Goal: Navigation & Orientation: Find specific page/section

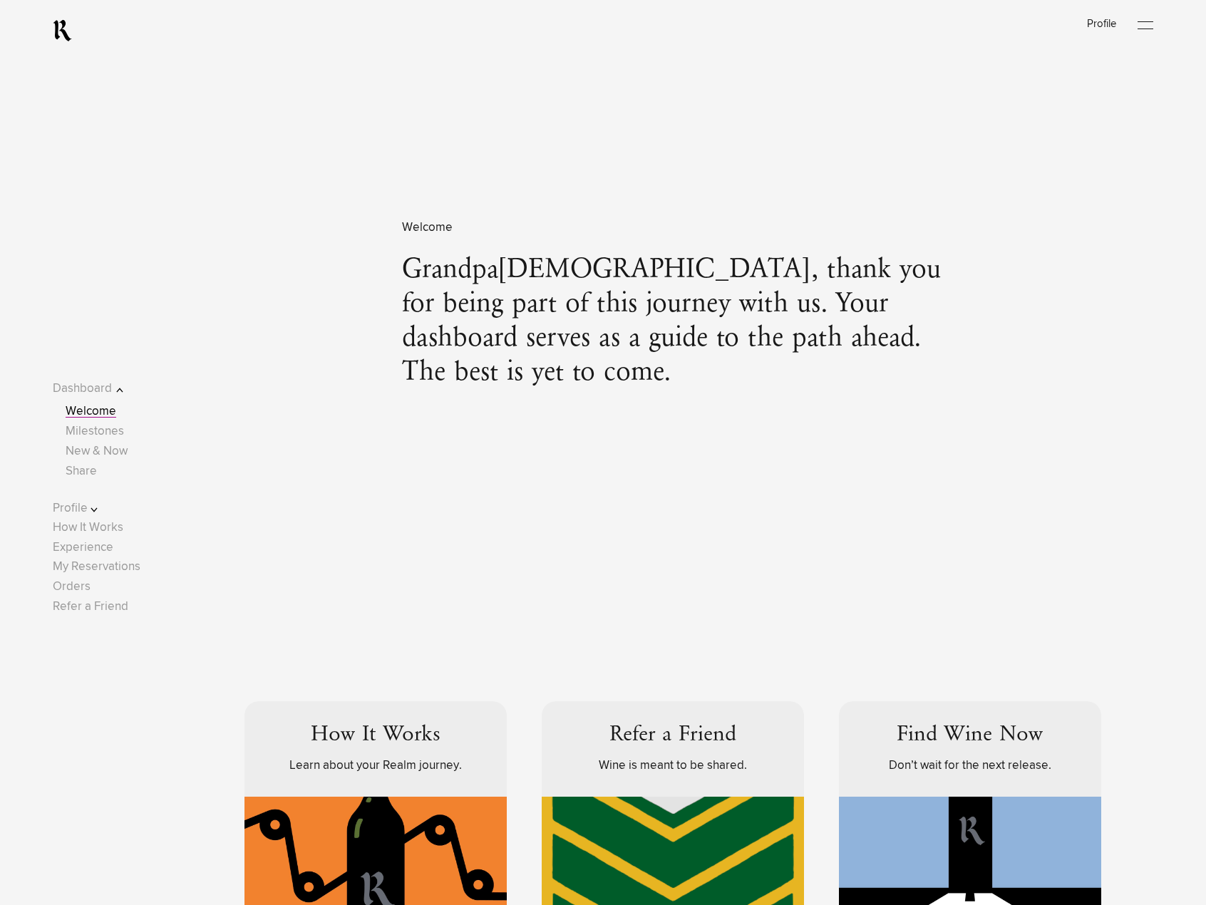
click at [109, 440] on span "Milestones" at bounding box center [95, 431] width 58 height 19
click at [110, 455] on link "New & Now" at bounding box center [97, 452] width 62 height 12
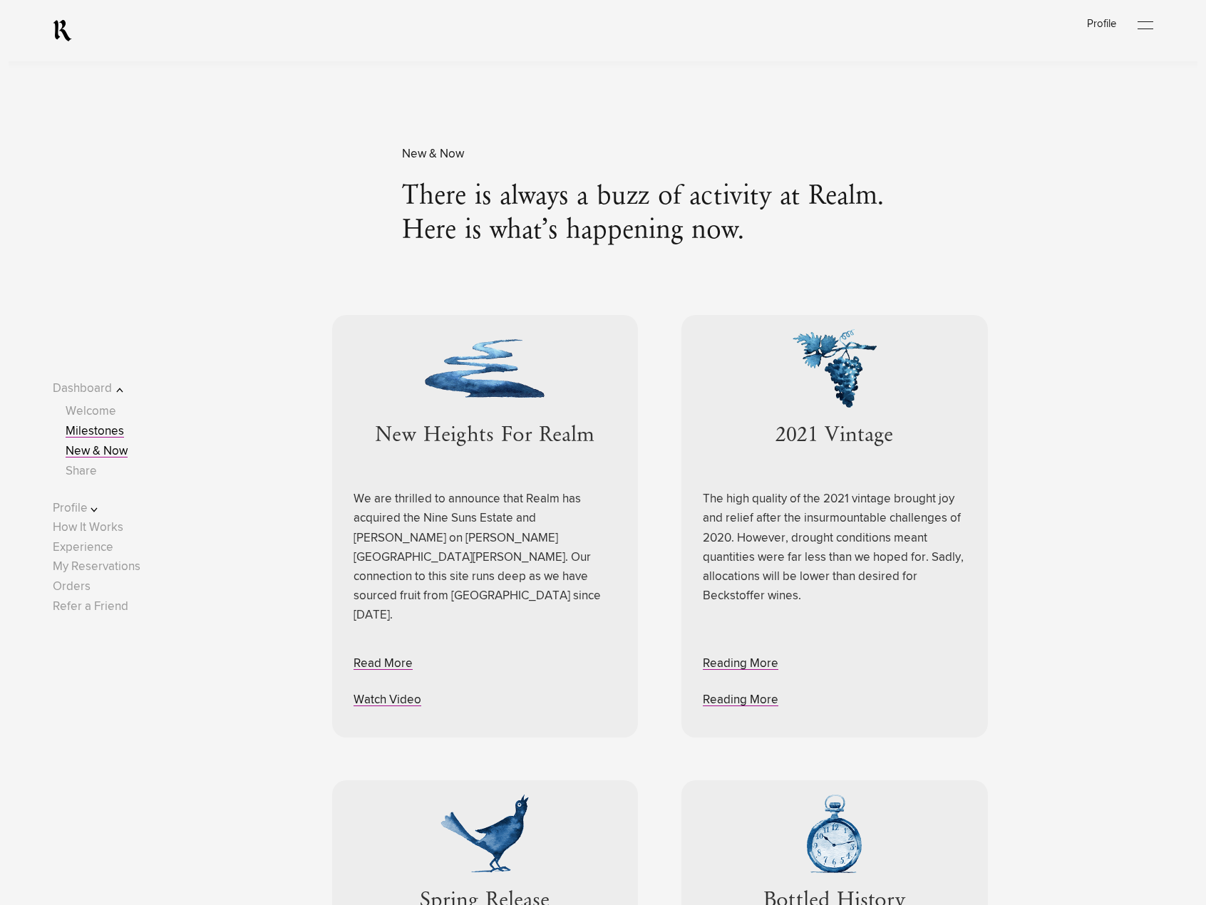
click at [104, 426] on link "Milestones" at bounding box center [95, 432] width 58 height 12
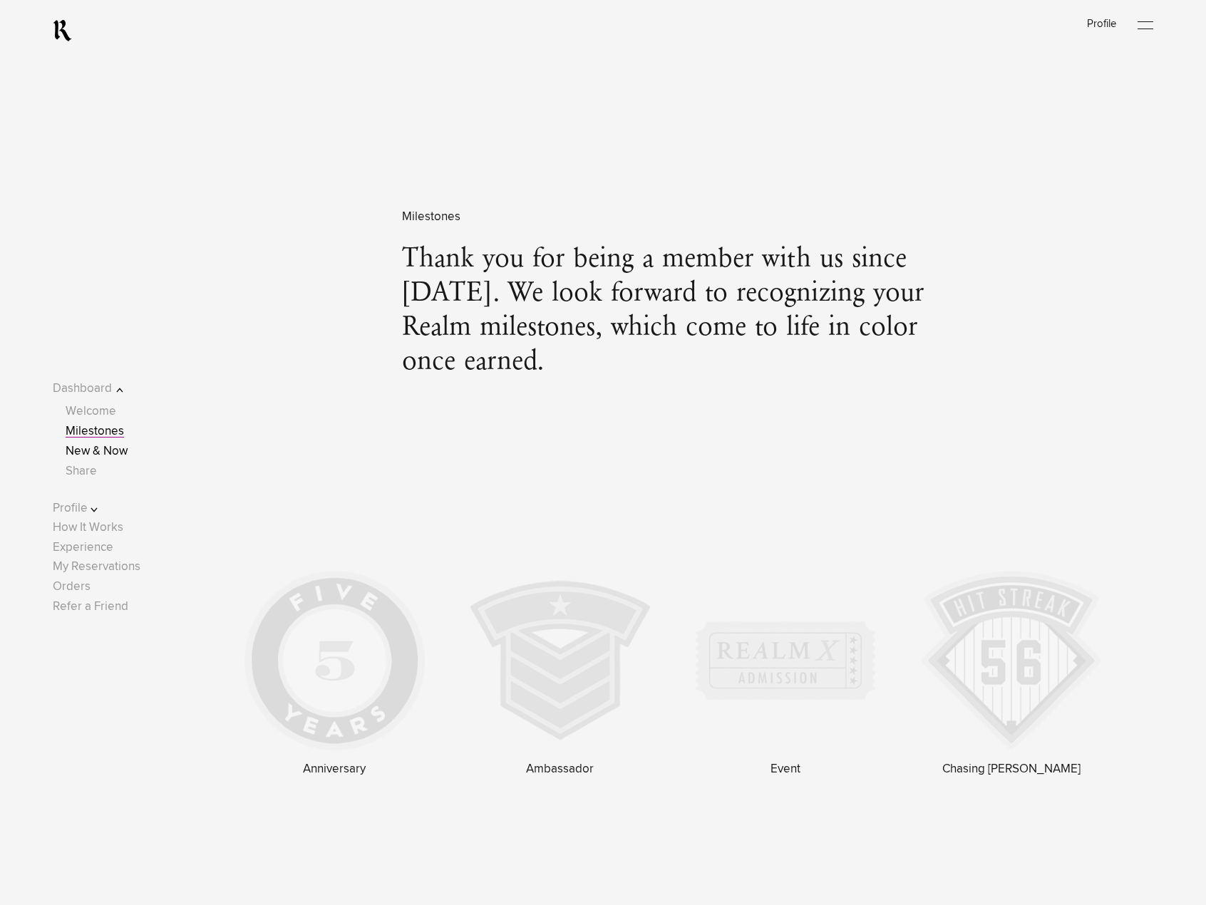
scroll to position [1466, 0]
click at [89, 473] on link "Share" at bounding box center [81, 471] width 31 height 12
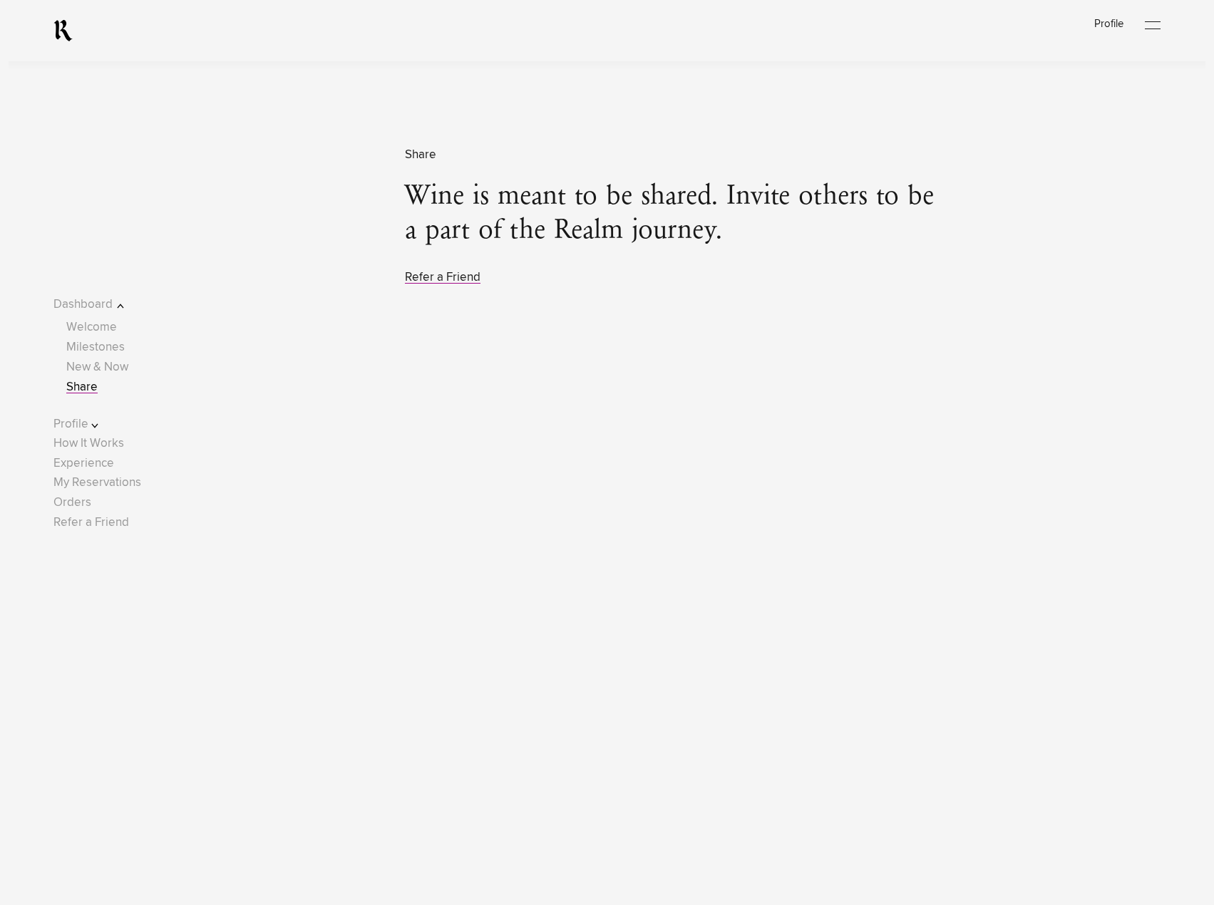
scroll to position [4710, 0]
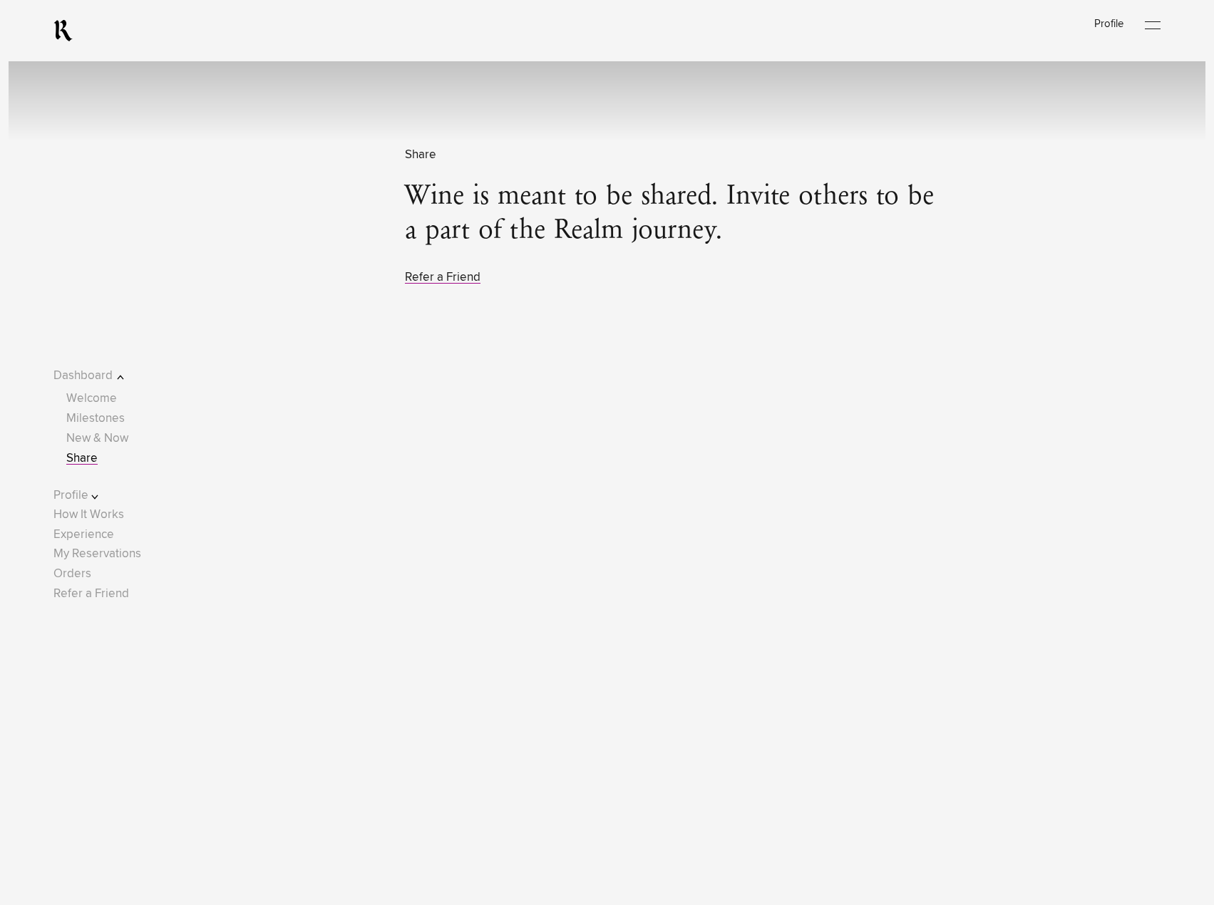
click at [1043, 247] on div "Share Wine is meant to be shared. Invite others to be a part of the Realm journ…" at bounding box center [607, 216] width 1108 height 142
click at [1168, 15] on div "Log In Profile Open Menu" at bounding box center [607, 30] width 1214 height 61
click at [1160, 23] on div at bounding box center [1153, 25] width 16 height 21
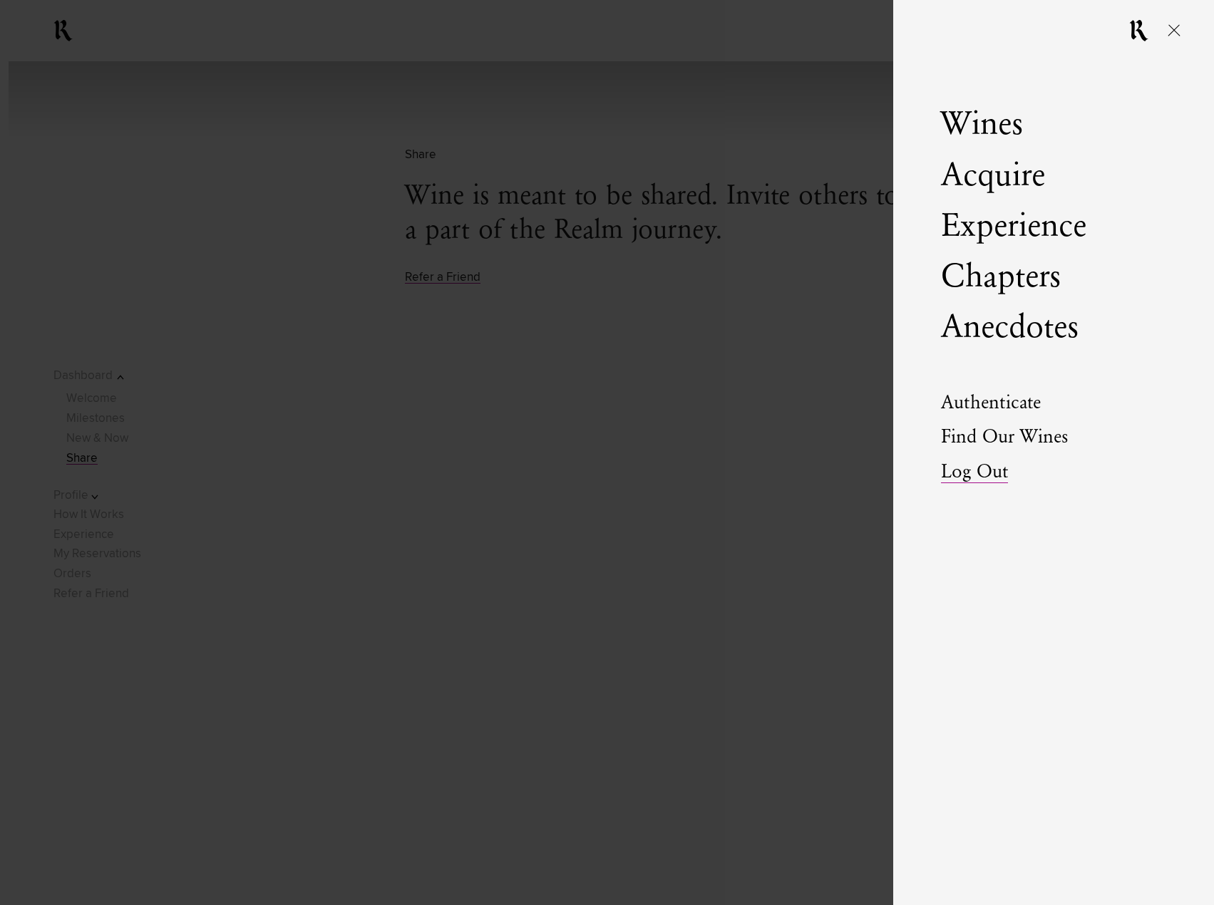
click at [964, 469] on link "Log Out" at bounding box center [974, 473] width 67 height 20
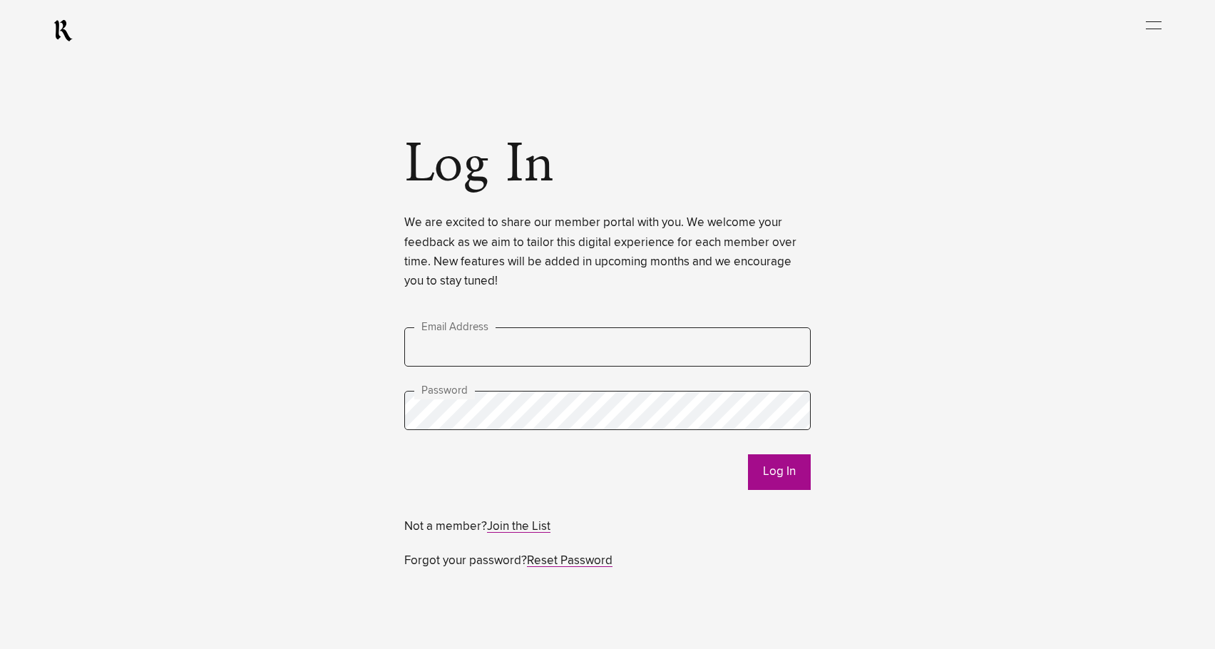
click at [701, 346] on input "text" at bounding box center [607, 346] width 406 height 39
click at [688, 328] on div "Log In We are excited to share our member portal with you. We welcome your feed…" at bounding box center [607, 357] width 406 height 428
click at [685, 354] on input "text" at bounding box center [607, 346] width 406 height 39
paste input "**********"
type input "**********"
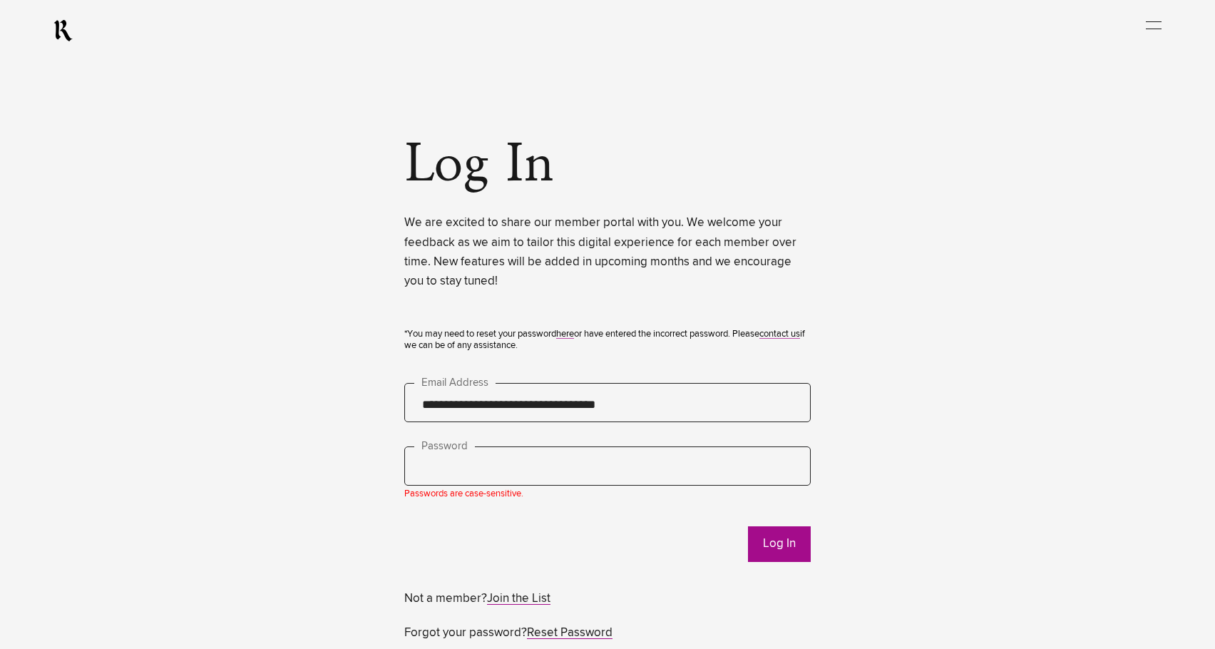
scroll to position [6, 0]
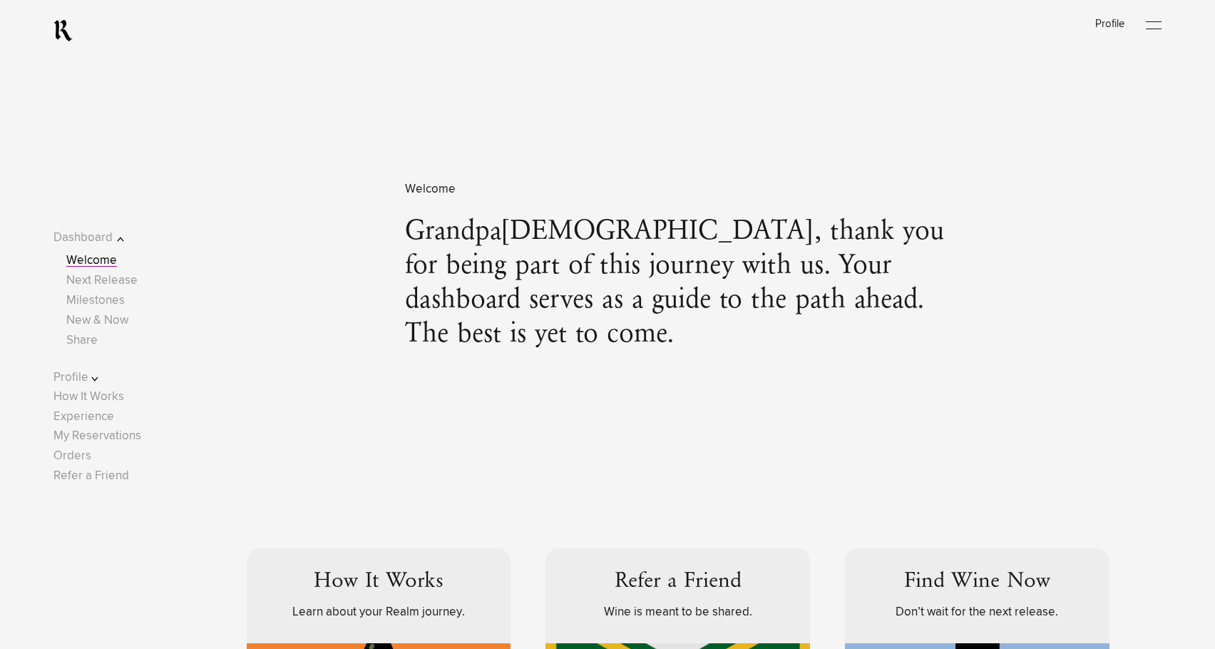
click at [1162, 191] on div "Welcome Grandpa4, thank you for being part of this journey with us. Your dashbo…" at bounding box center [607, 281] width 1109 height 389
click at [138, 284] on link "Next Release" at bounding box center [101, 280] width 71 height 12
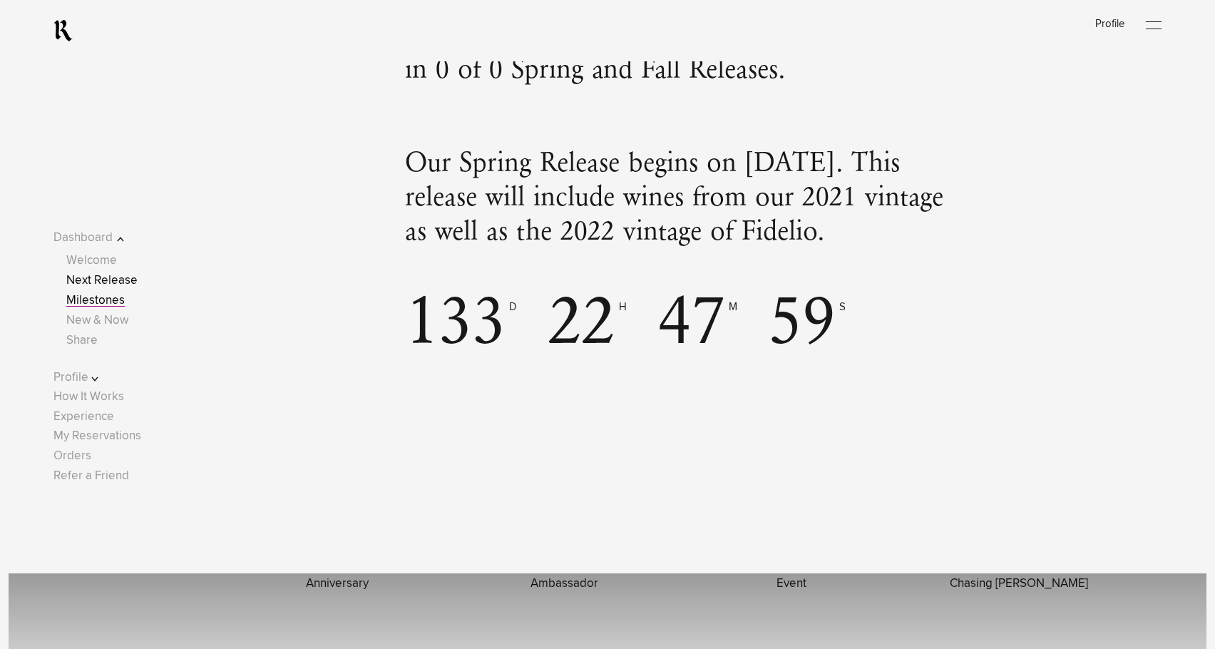
scroll to position [1813, 0]
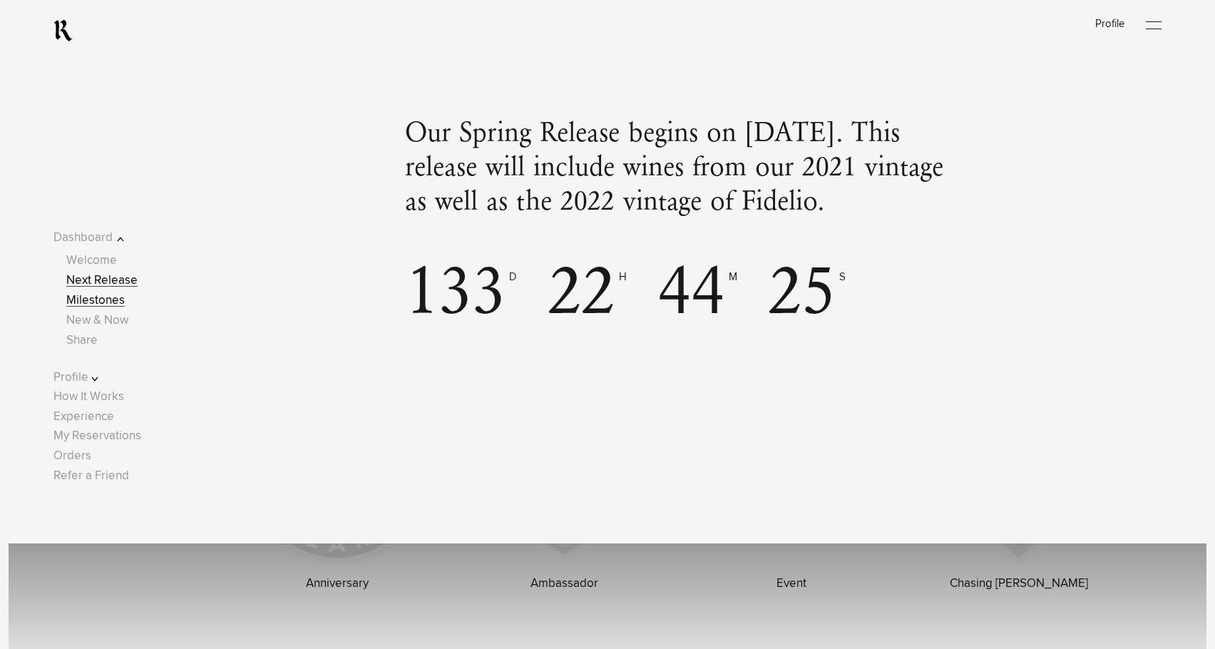
click at [123, 278] on link "Next Release" at bounding box center [101, 280] width 71 height 12
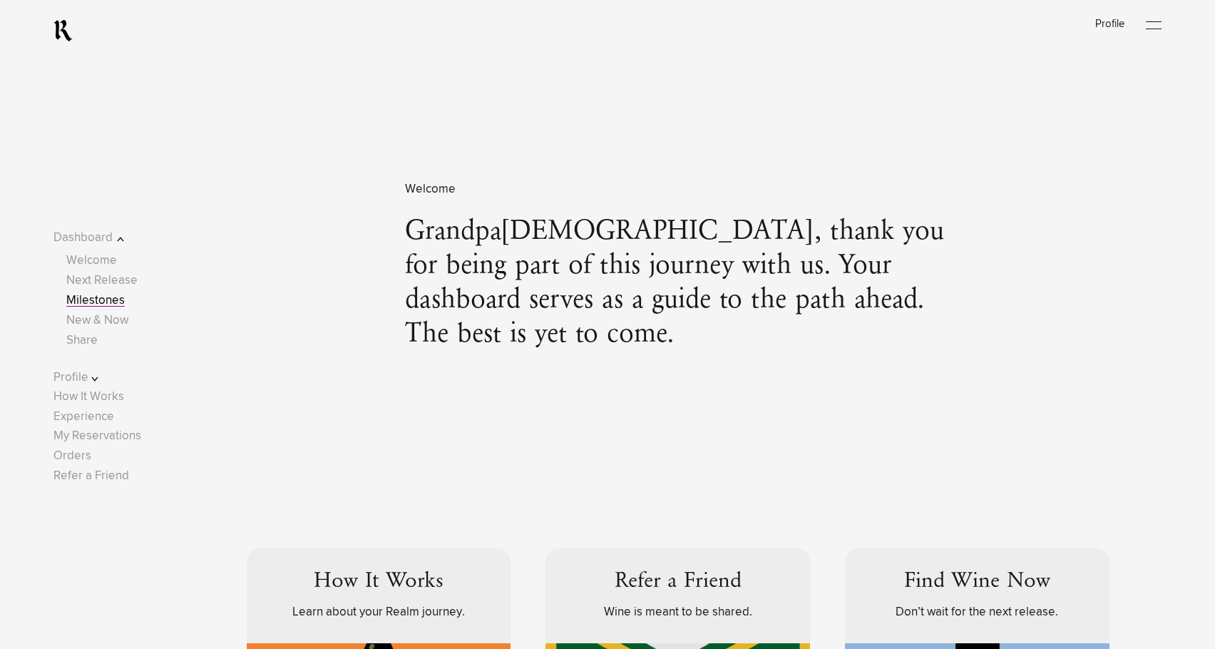
scroll to position [1813, 0]
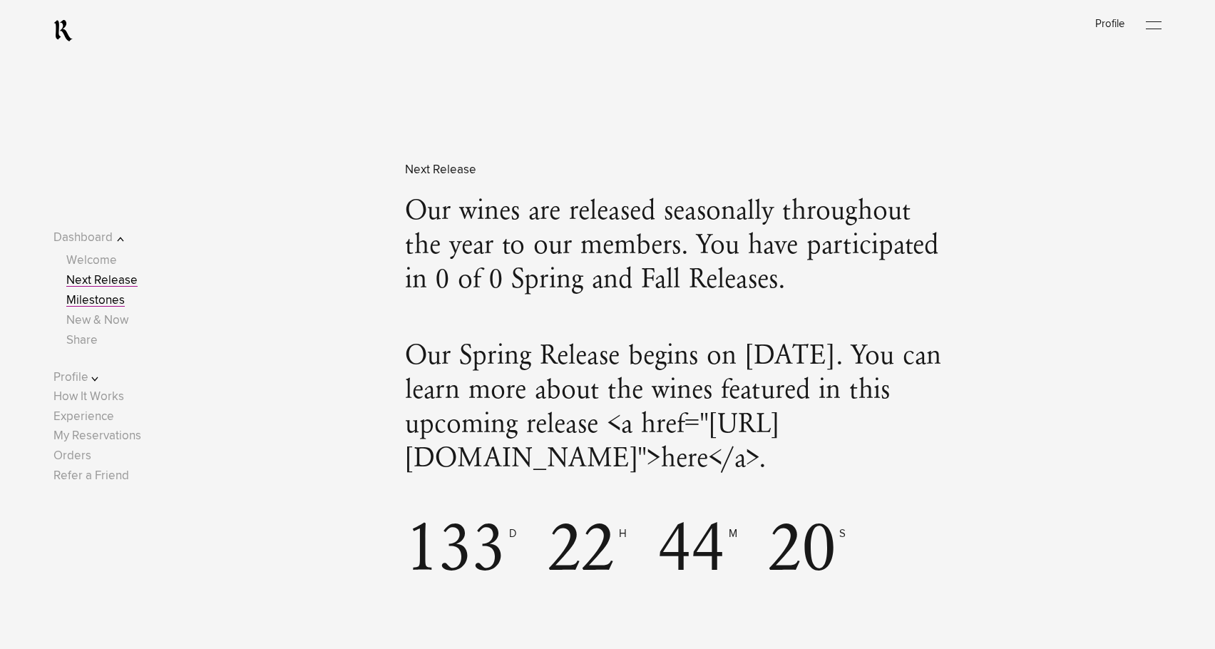
click at [135, 274] on link "Next Release" at bounding box center [101, 280] width 71 height 12
click at [133, 282] on link "Next Release" at bounding box center [101, 280] width 71 height 12
click at [104, 264] on link "Welcome" at bounding box center [91, 260] width 51 height 12
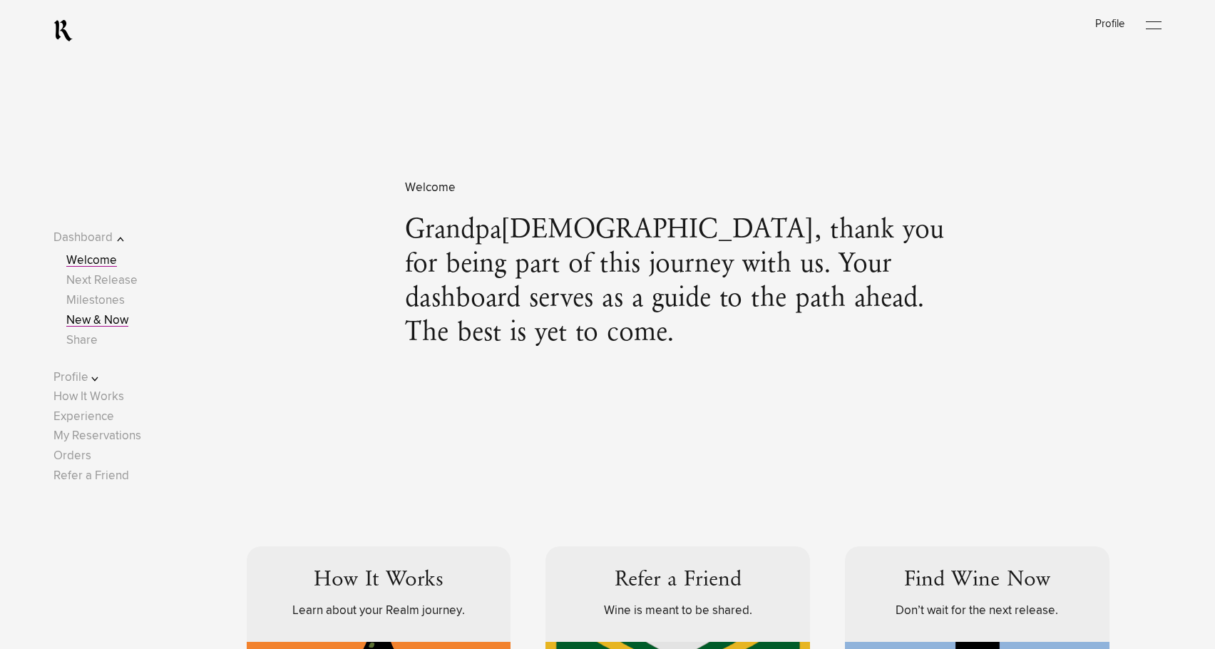
click at [114, 319] on link "New & Now" at bounding box center [97, 320] width 62 height 12
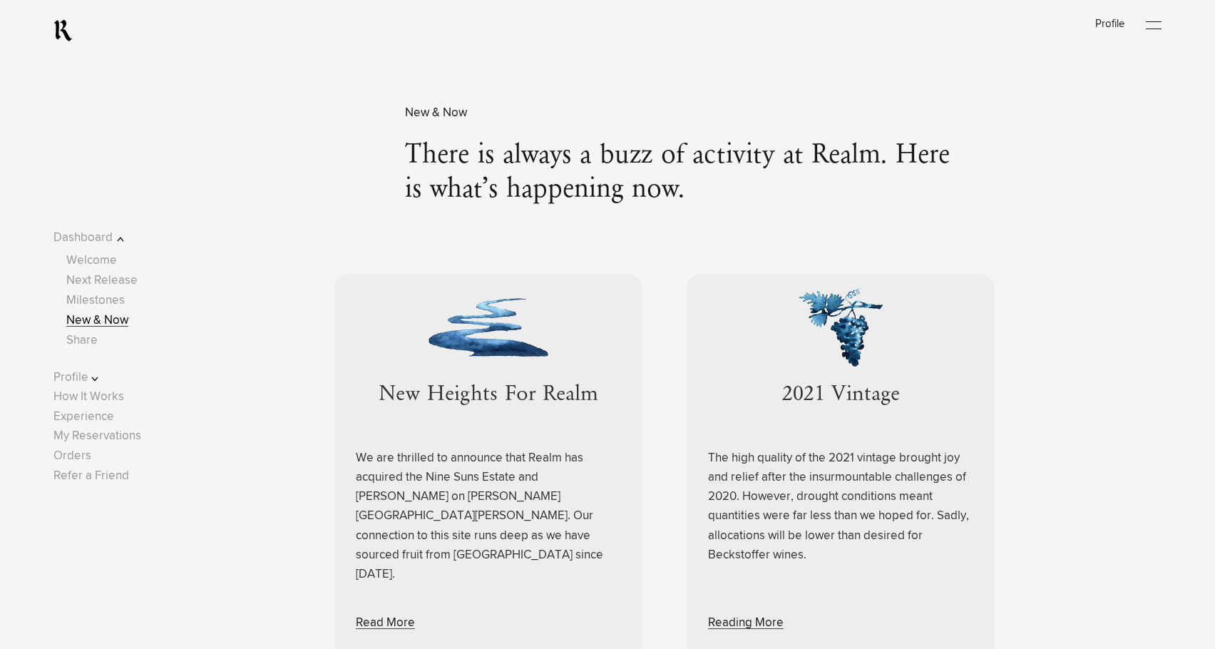
scroll to position [3830, 0]
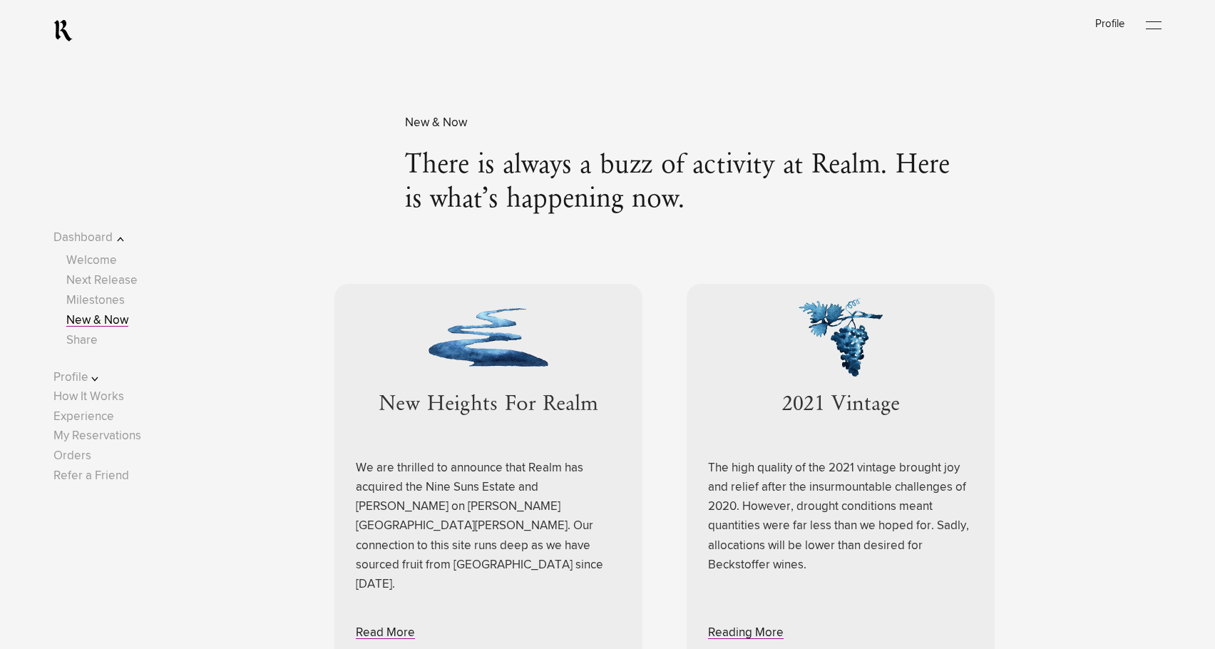
click at [85, 384] on button "Profile" at bounding box center [98, 377] width 91 height 19
click at [115, 397] on link "How It Works" at bounding box center [88, 397] width 71 height 12
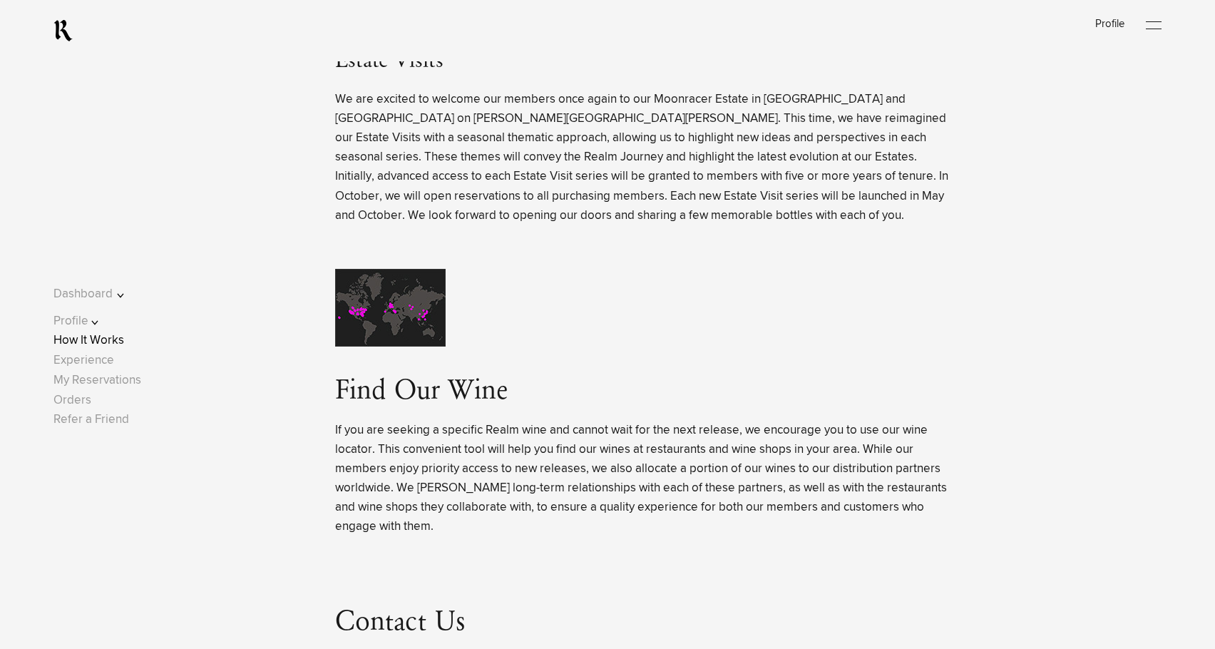
scroll to position [3422, 0]
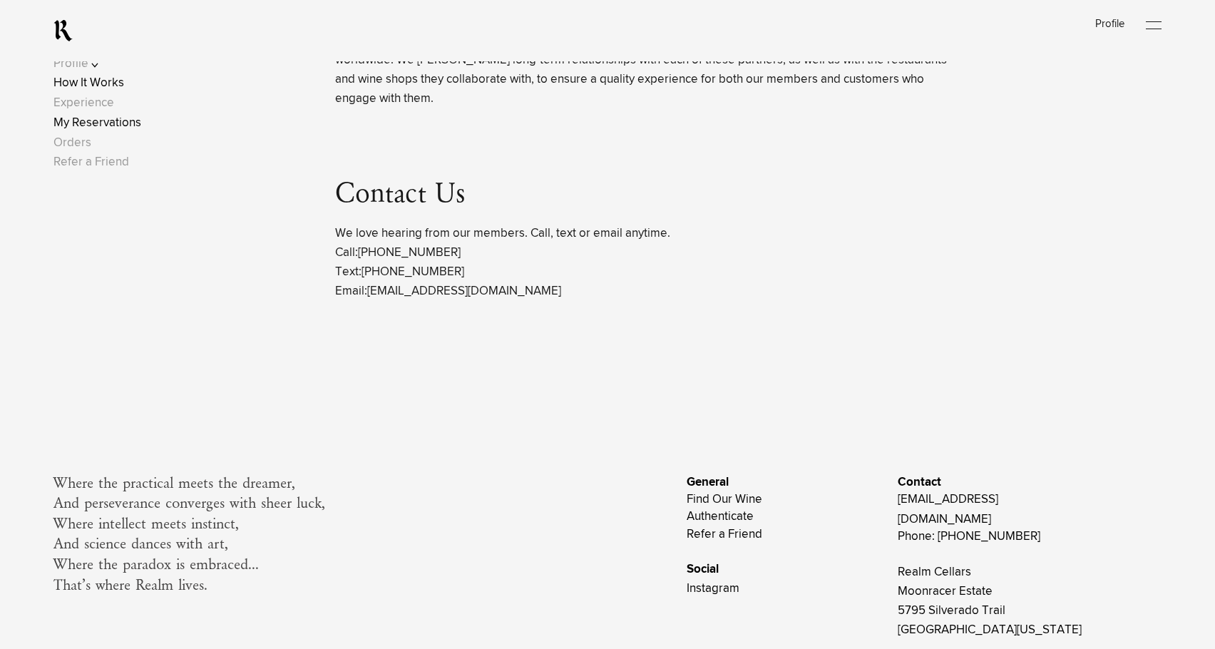
click at [140, 129] on link "My Reservations" at bounding box center [97, 123] width 88 height 12
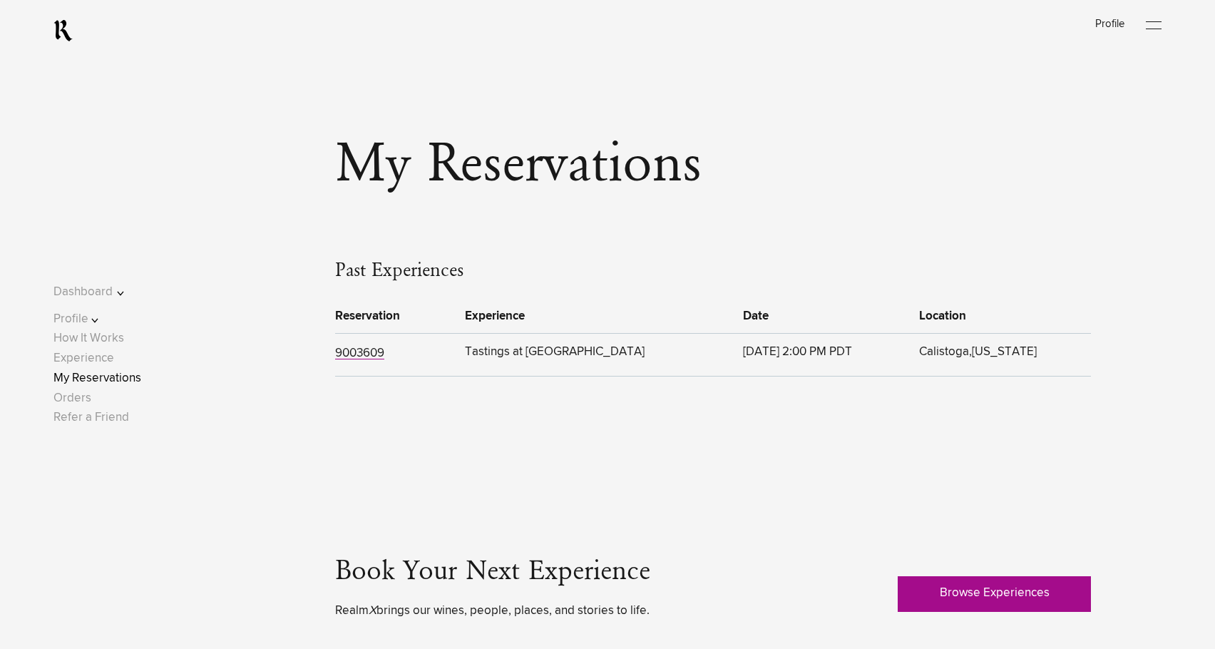
click at [88, 320] on button "Profile" at bounding box center [98, 318] width 91 height 19
click at [117, 237] on button "Dashboard" at bounding box center [98, 235] width 91 height 19
click at [114, 278] on link "Next Release" at bounding box center [101, 278] width 71 height 12
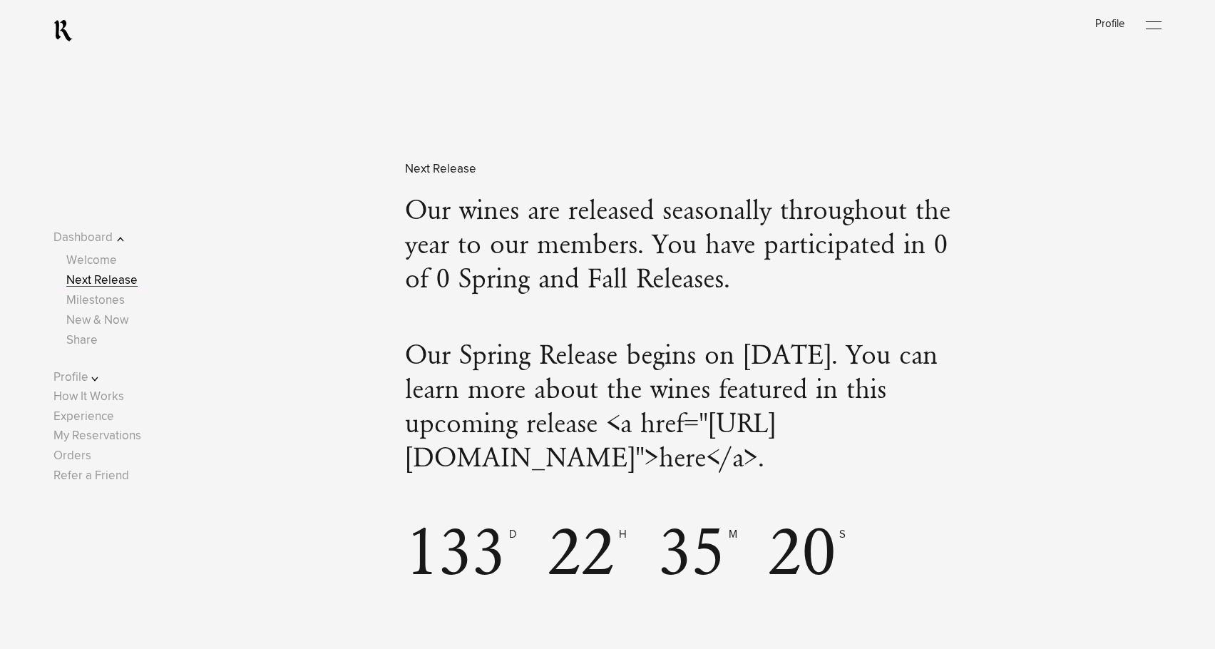
scroll to position [1314, 0]
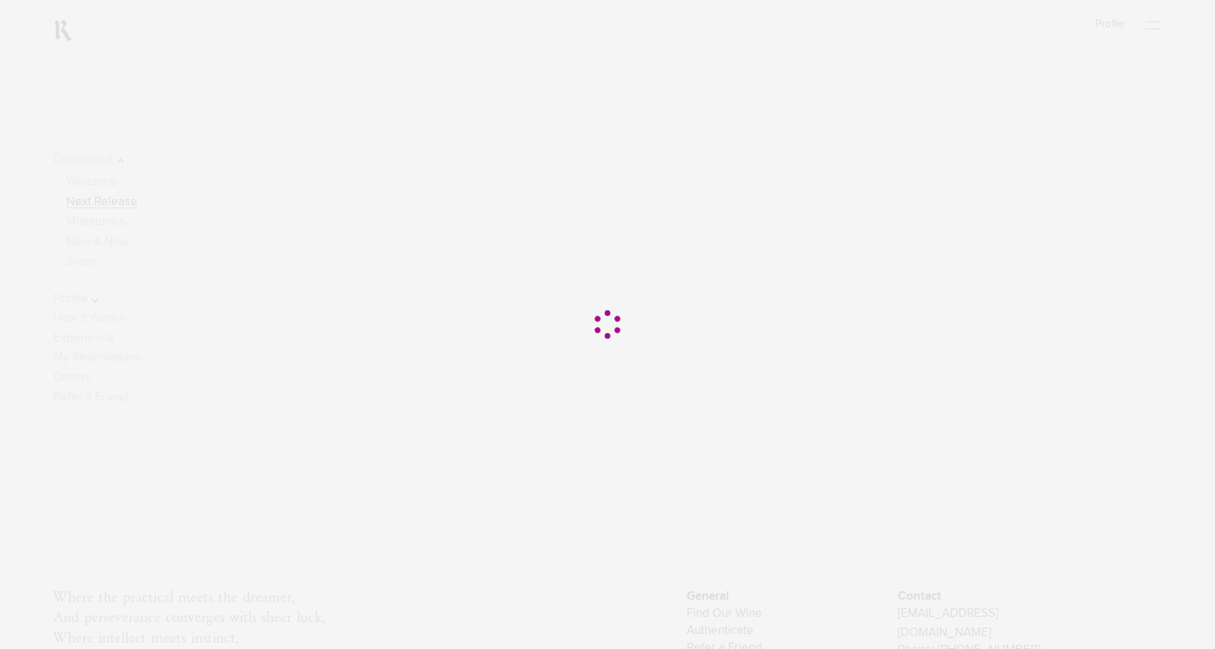
scroll to position [1314, 0]
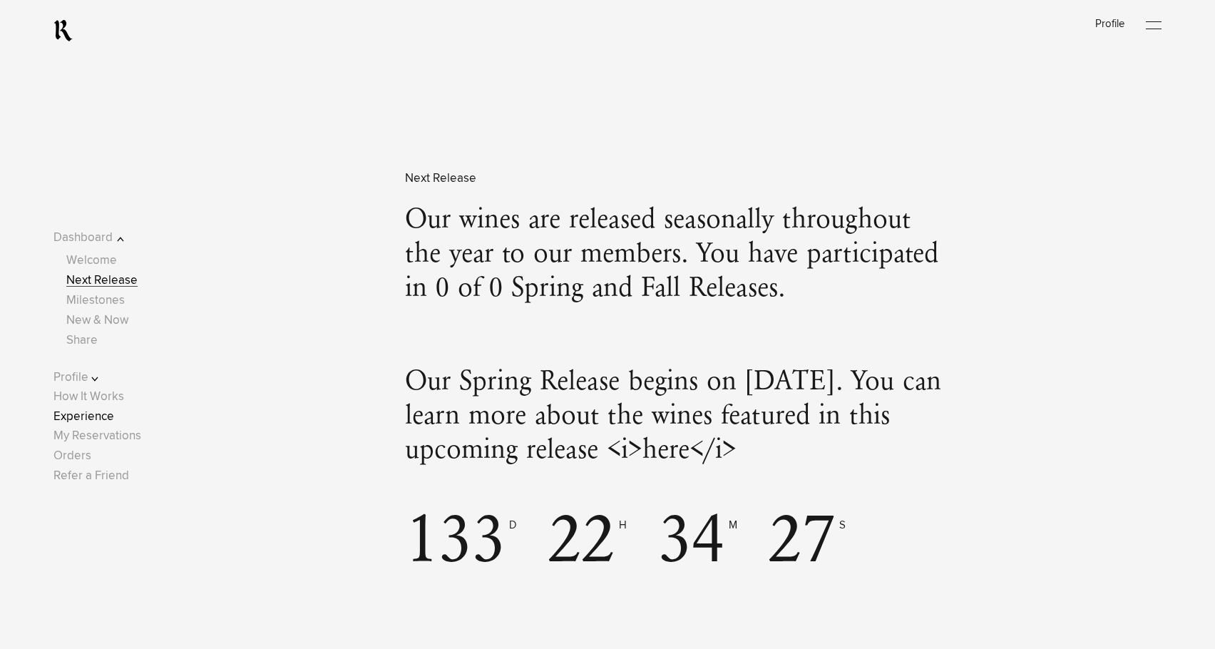
click at [114, 416] on link "Experience" at bounding box center [83, 417] width 61 height 12
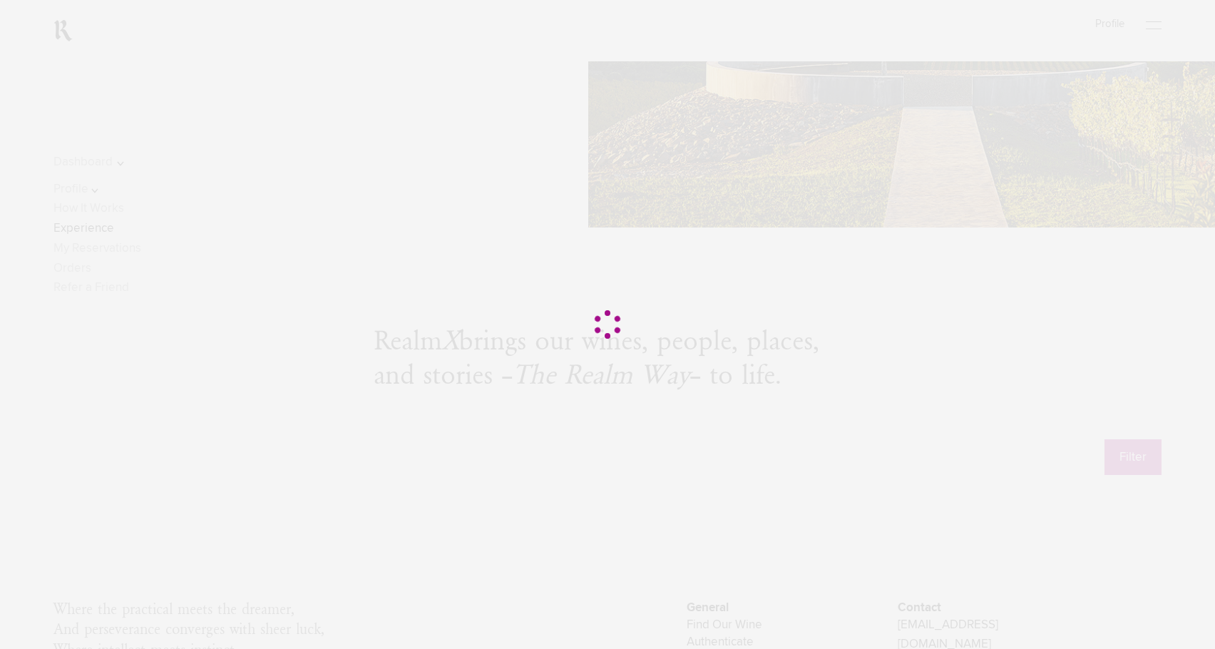
scroll to position [356, 0]
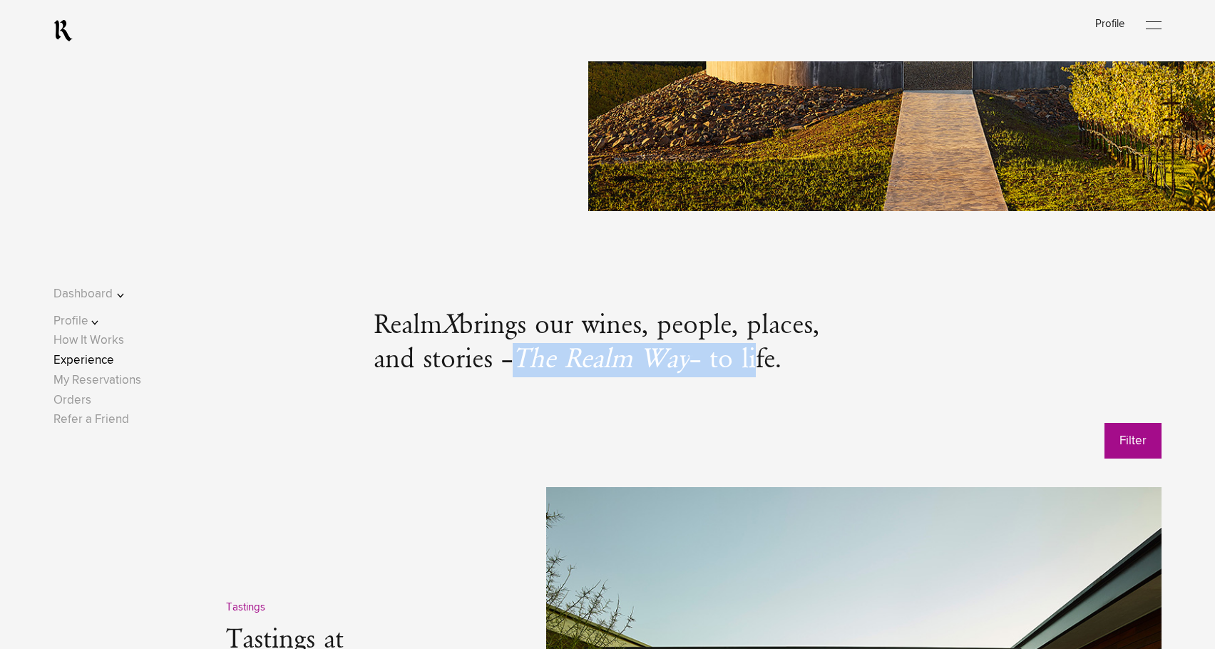
drag, startPoint x: 525, startPoint y: 364, endPoint x: 766, endPoint y: 365, distance: 240.2
click at [766, 365] on span "Realm X brings our wines, people, places, and stories – The Realm Way – to life." at bounding box center [597, 343] width 446 height 63
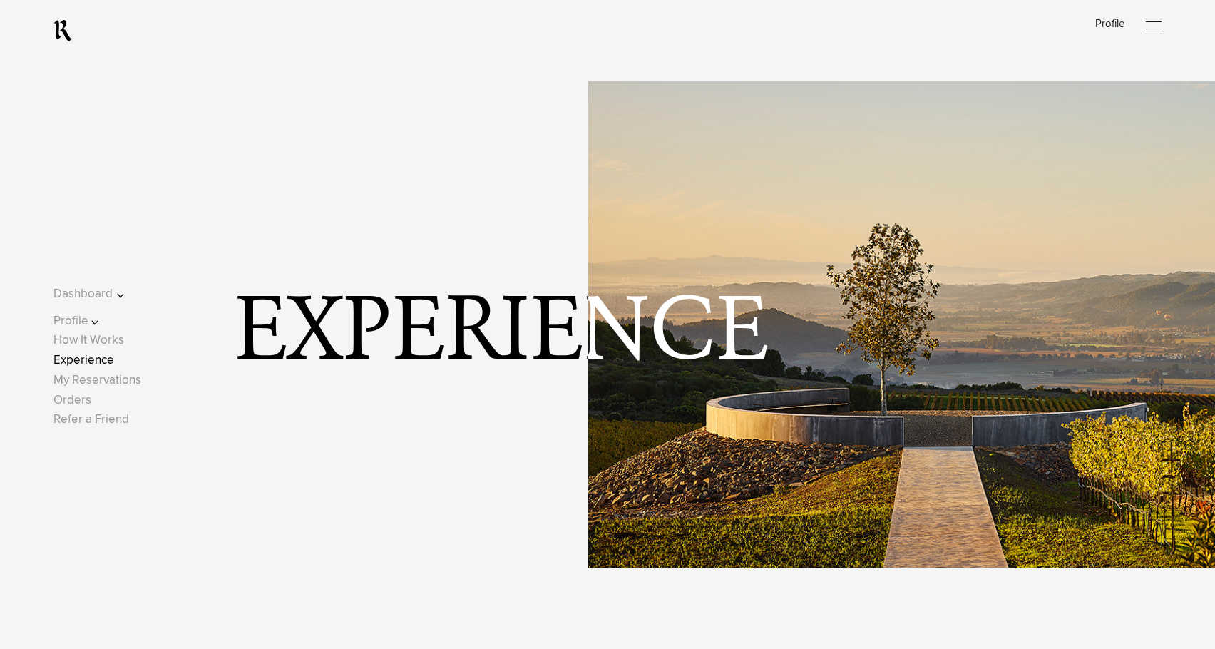
click at [110, 288] on button "Dashboard" at bounding box center [98, 293] width 91 height 19
click at [115, 282] on link "Next Release" at bounding box center [101, 280] width 71 height 12
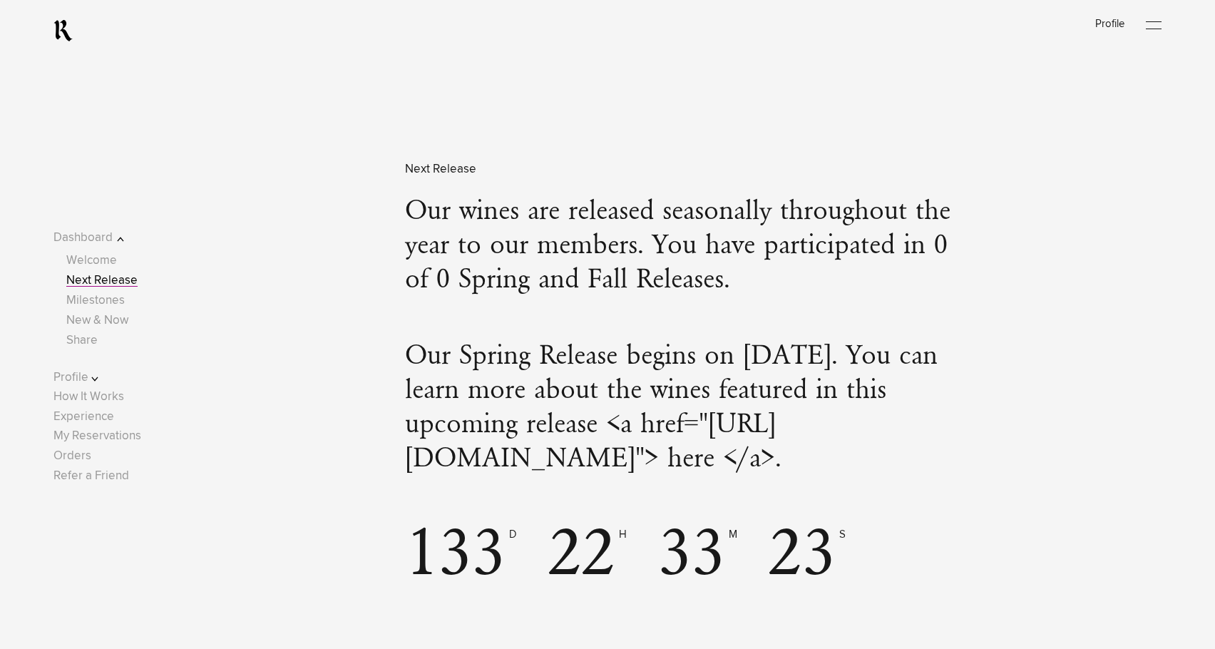
scroll to position [1314, 0]
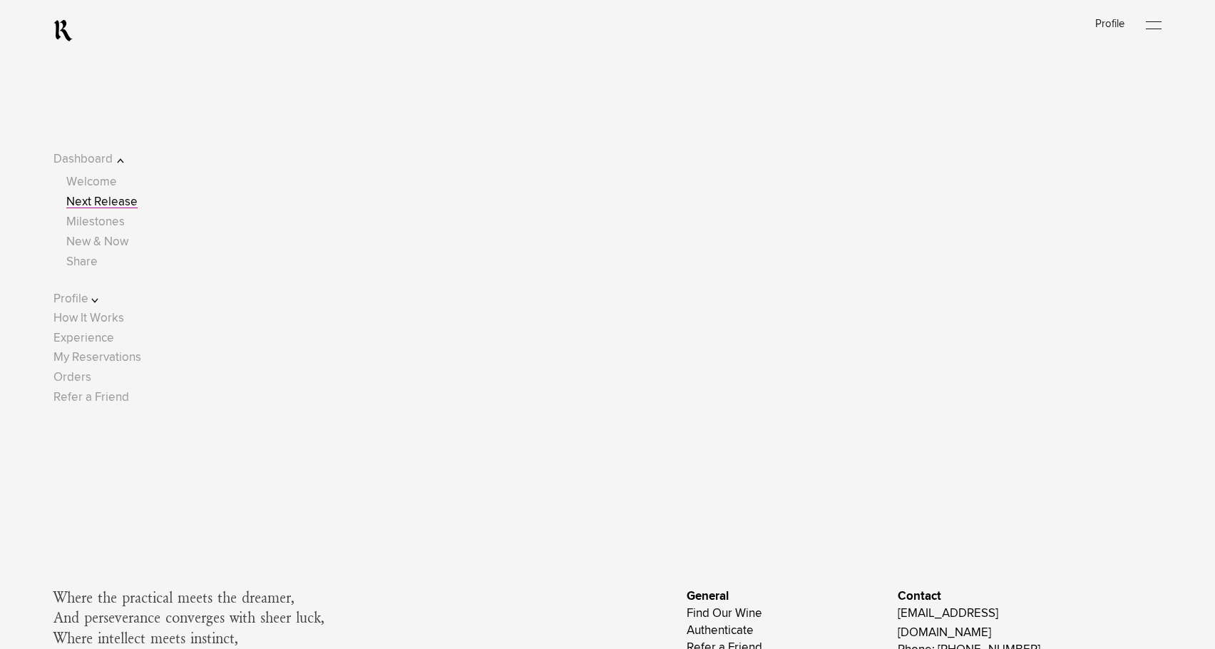
scroll to position [220, 0]
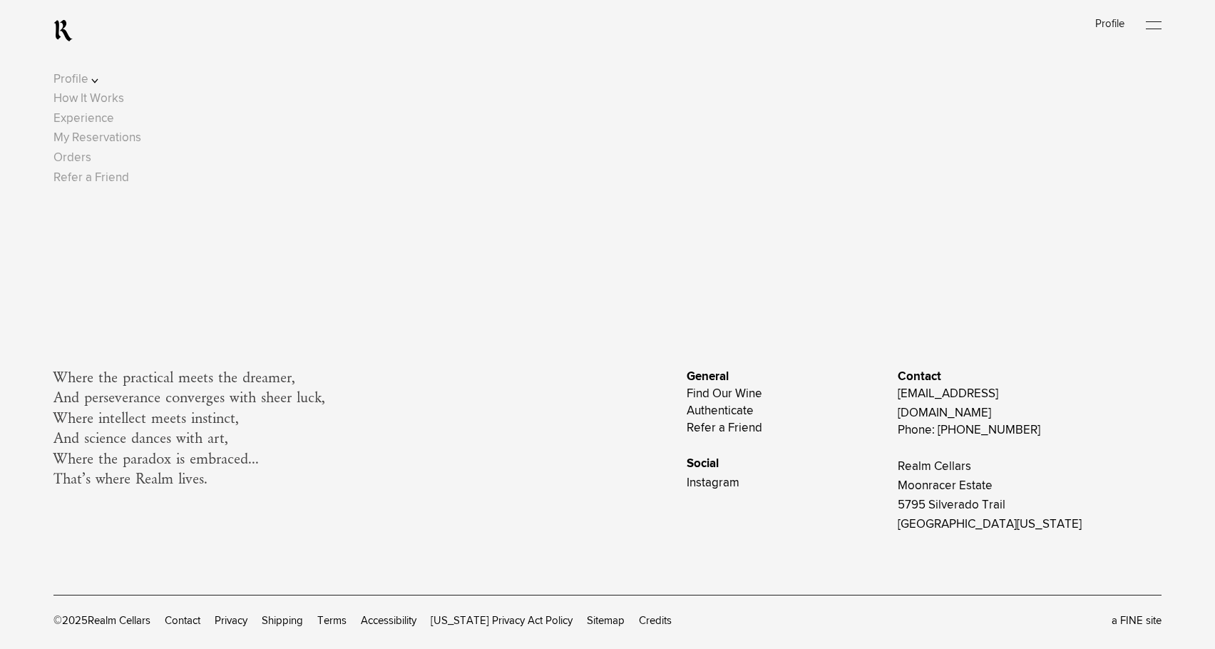
click at [106, 78] on button "Profile" at bounding box center [98, 79] width 91 height 19
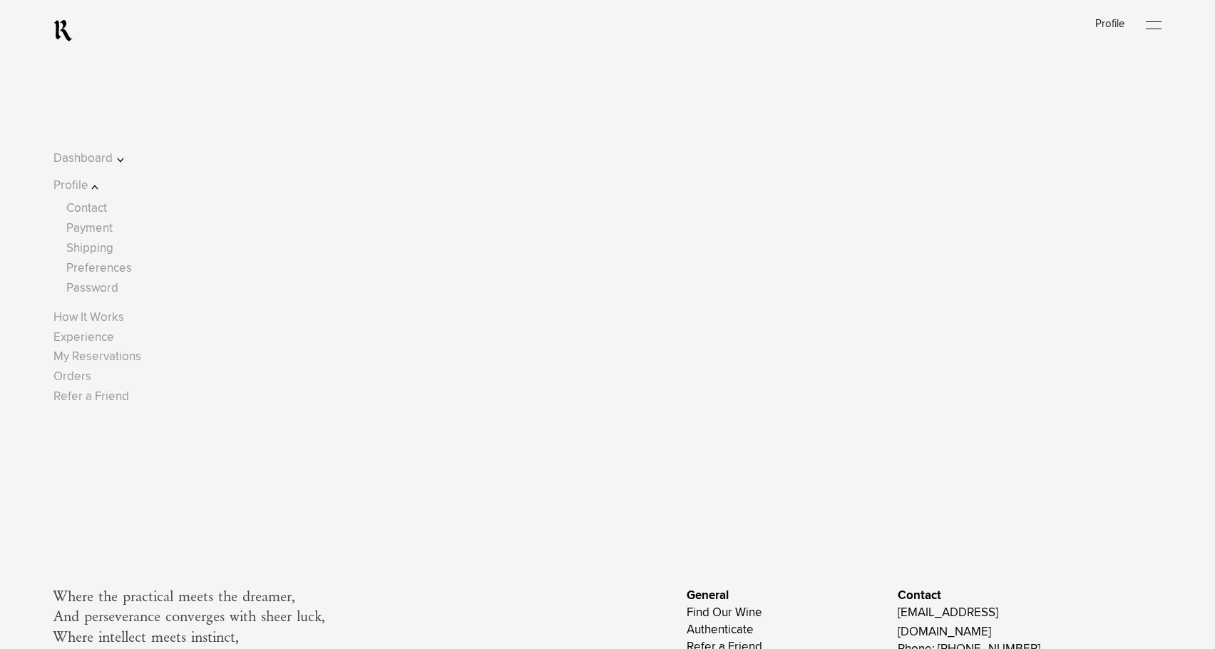
scroll to position [0, 0]
click at [122, 152] on button "Dashboard" at bounding box center [98, 159] width 91 height 19
click at [122, 208] on link "Next Release" at bounding box center [101, 202] width 71 height 12
click at [117, 187] on link "Welcome" at bounding box center [91, 182] width 51 height 12
click at [98, 177] on link "Welcome" at bounding box center [91, 182] width 51 height 12
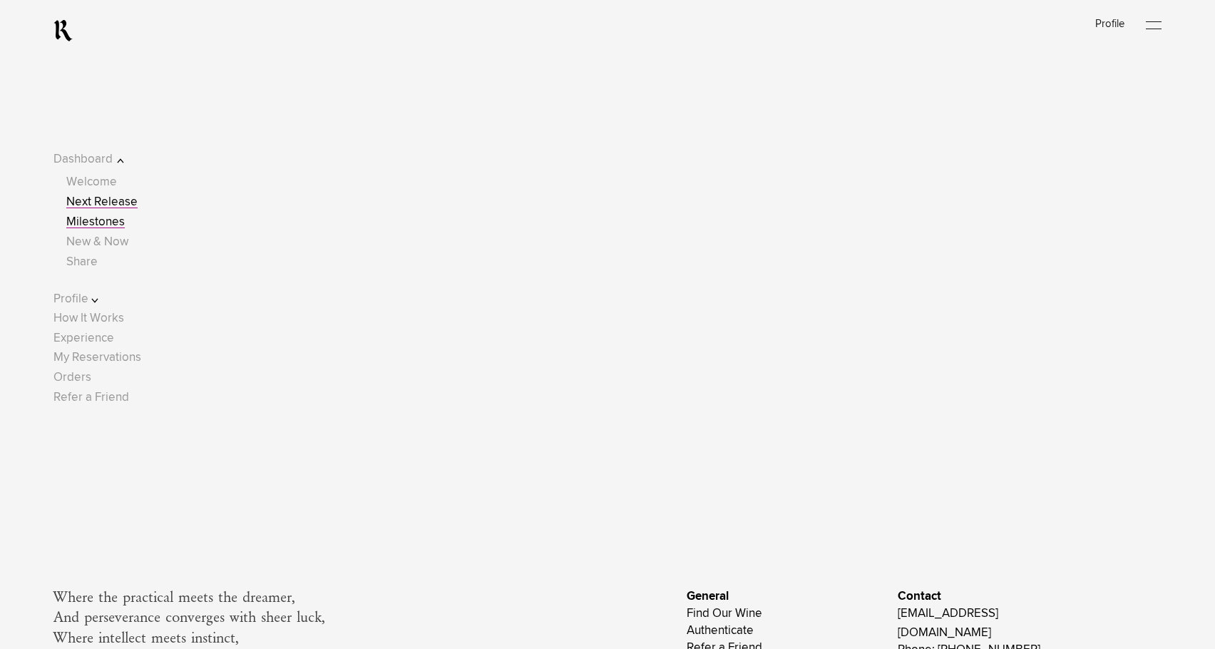
click at [108, 216] on link "Milestones" at bounding box center [95, 222] width 58 height 12
click at [123, 197] on link "Next Release" at bounding box center [101, 202] width 71 height 12
click at [117, 178] on link "Welcome" at bounding box center [91, 182] width 51 height 12
click at [119, 222] on link "Milestones" at bounding box center [95, 222] width 58 height 12
click at [127, 241] on link "New & Now" at bounding box center [97, 242] width 62 height 12
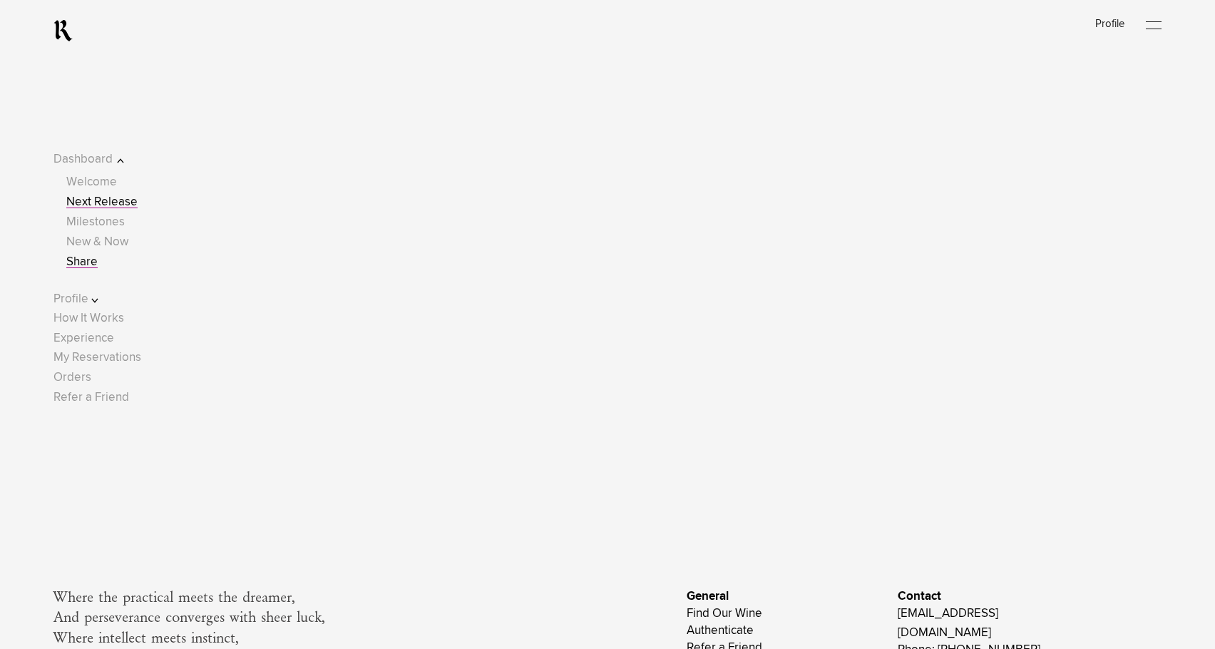
click at [96, 256] on link "Share" at bounding box center [81, 262] width 31 height 12
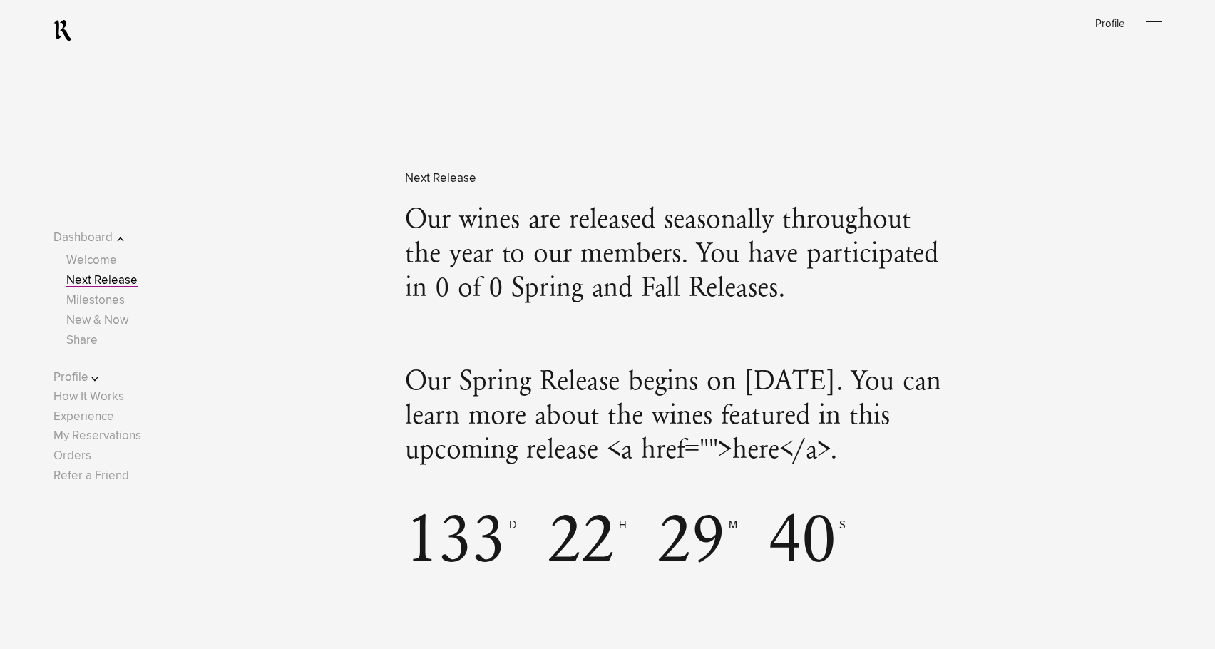
click at [122, 279] on link "Next Release" at bounding box center [101, 280] width 71 height 12
